Goal: Transaction & Acquisition: Purchase product/service

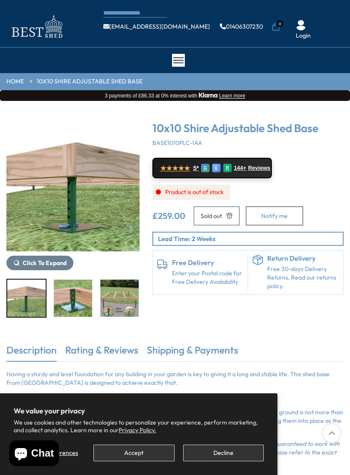
click at [343, 13] on ul "[EMAIL_ADDRESS][DOMAIN_NAME] 01406307230 0 Login" at bounding box center [223, 26] width 241 height 27
